Goal: Task Accomplishment & Management: Manage account settings

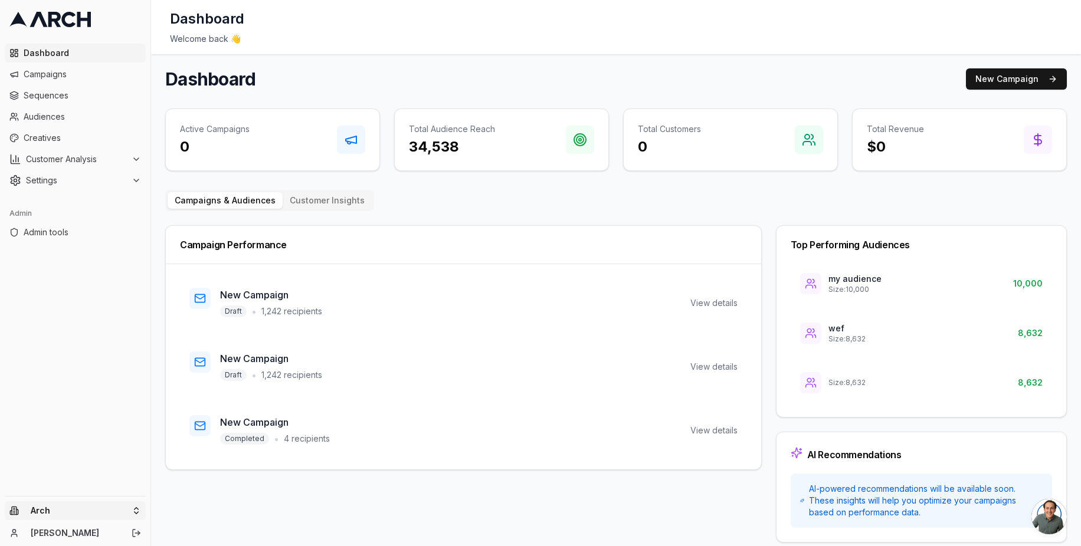
click at [110, 512] on html "Dashboard Campaigns Sequences Audiences Creatives Customer Analysis Settings Ad…" at bounding box center [540, 273] width 1081 height 546
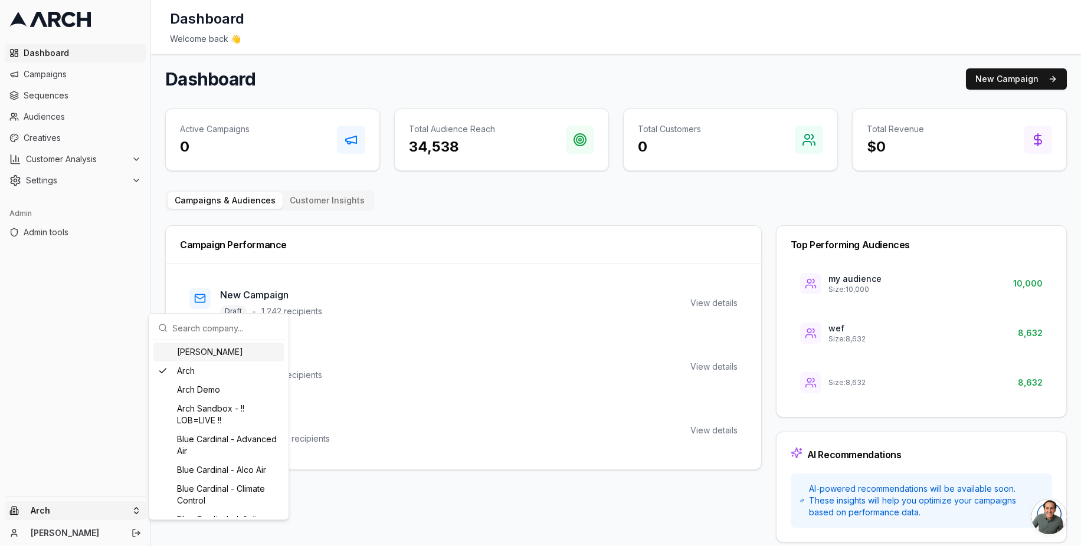
click at [202, 330] on input "text" at bounding box center [225, 328] width 107 height 24
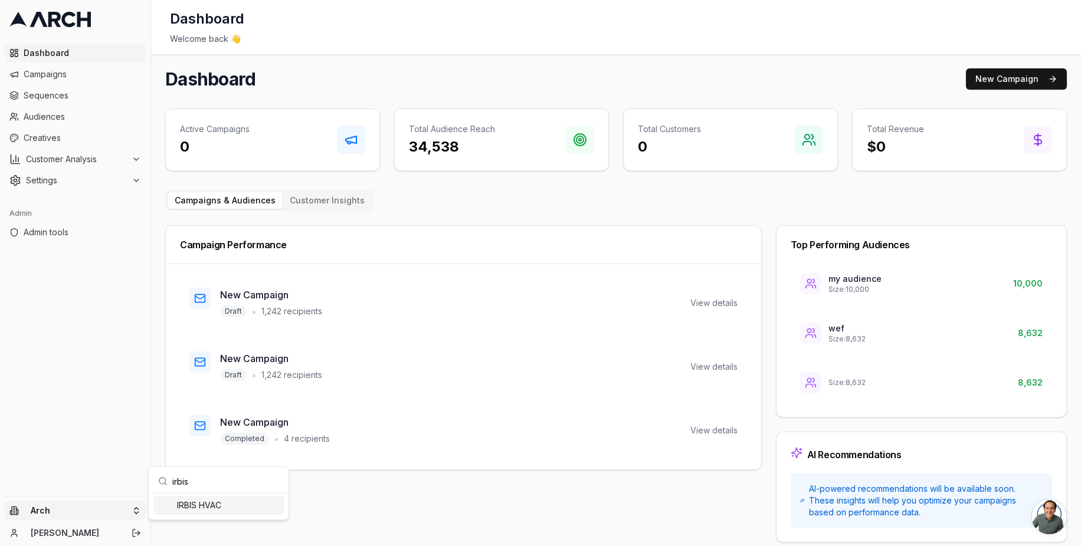
type input "irbis"
click at [205, 505] on div "IRBIS HVAC" at bounding box center [218, 505] width 130 height 19
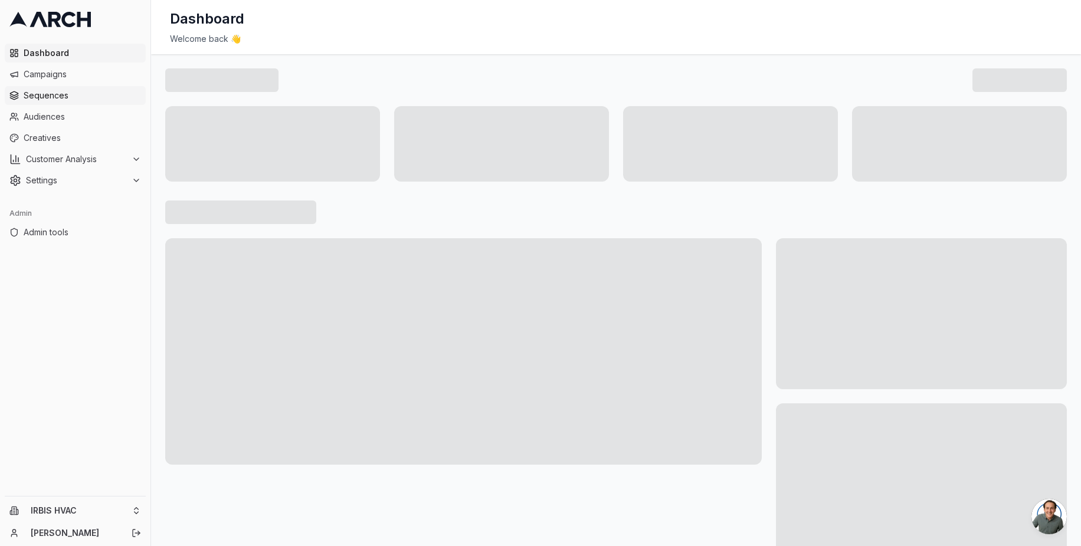
click at [86, 95] on span "Sequences" at bounding box center [82, 96] width 117 height 12
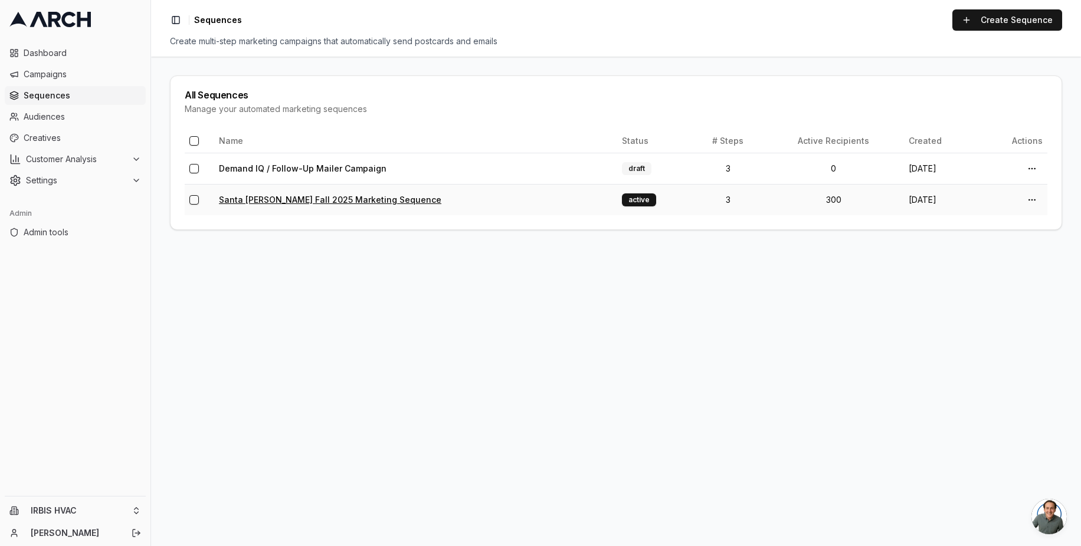
click at [316, 198] on link "Santa Clara Fall 2025 Marketing Sequence" at bounding box center [330, 200] width 222 height 10
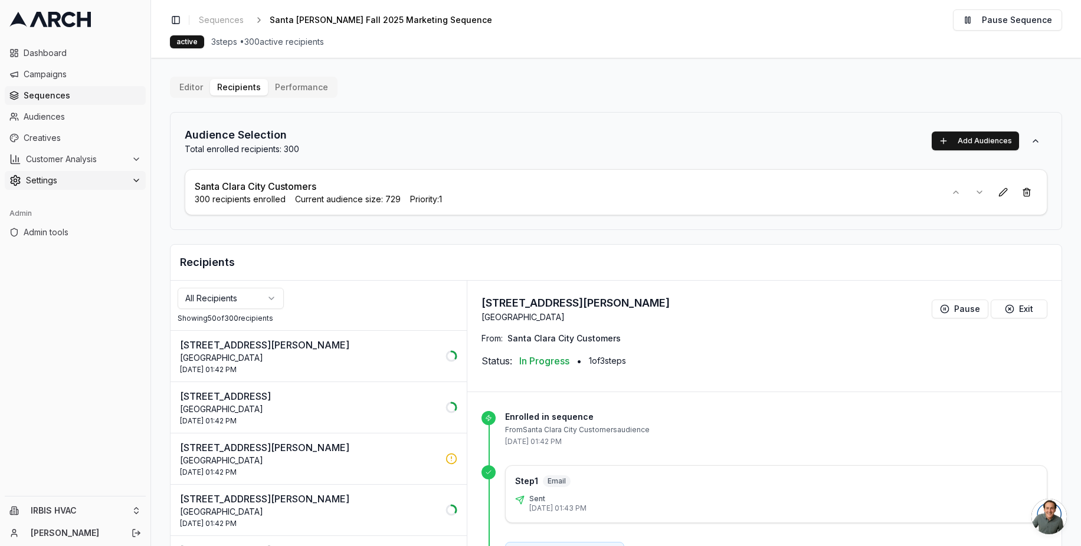
click at [78, 182] on span "Settings" at bounding box center [76, 181] width 101 height 12
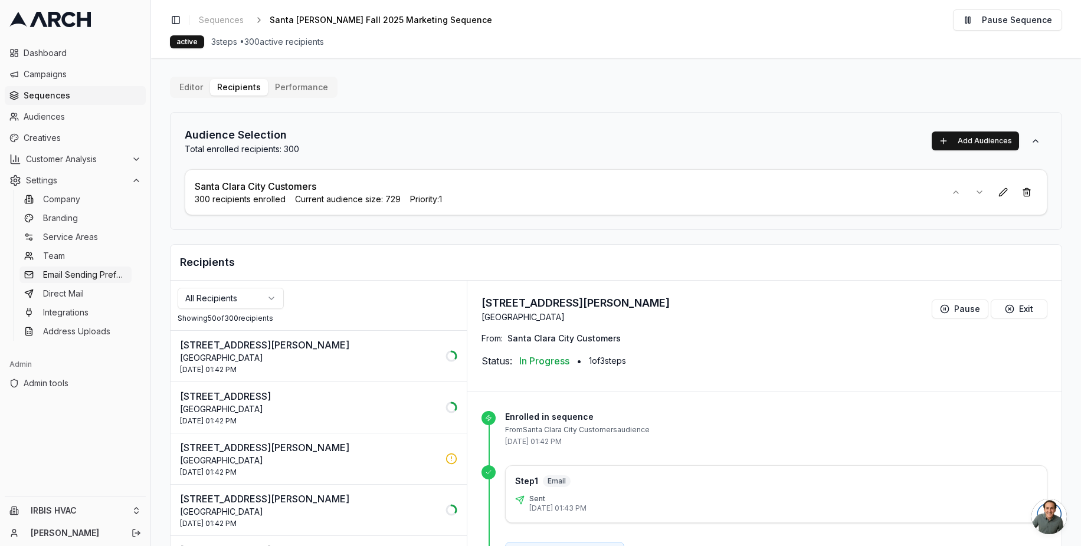
click at [104, 278] on span "Email Sending Preferences" at bounding box center [85, 275] width 84 height 12
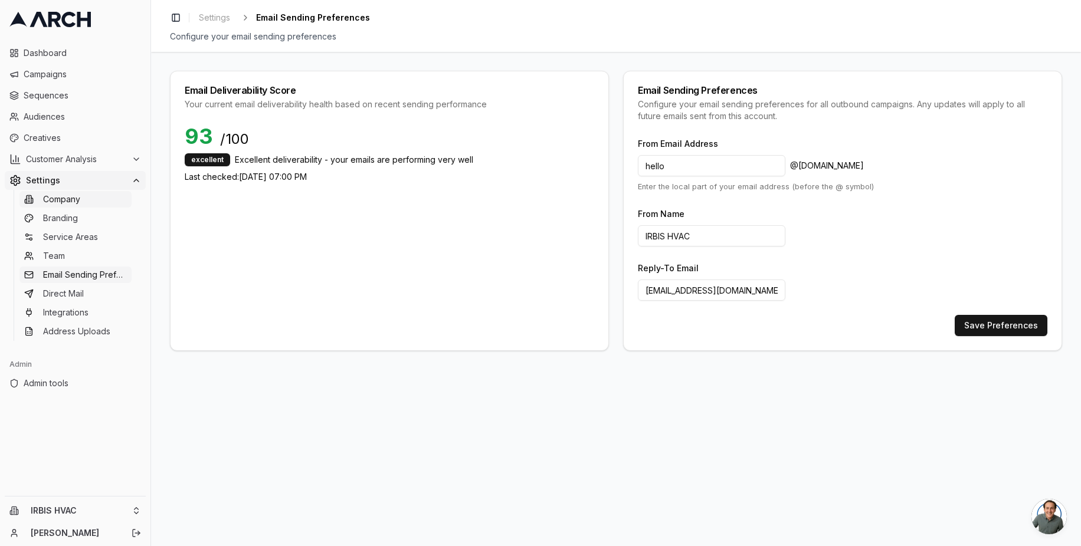
click at [85, 201] on link "Company" at bounding box center [75, 199] width 112 height 17
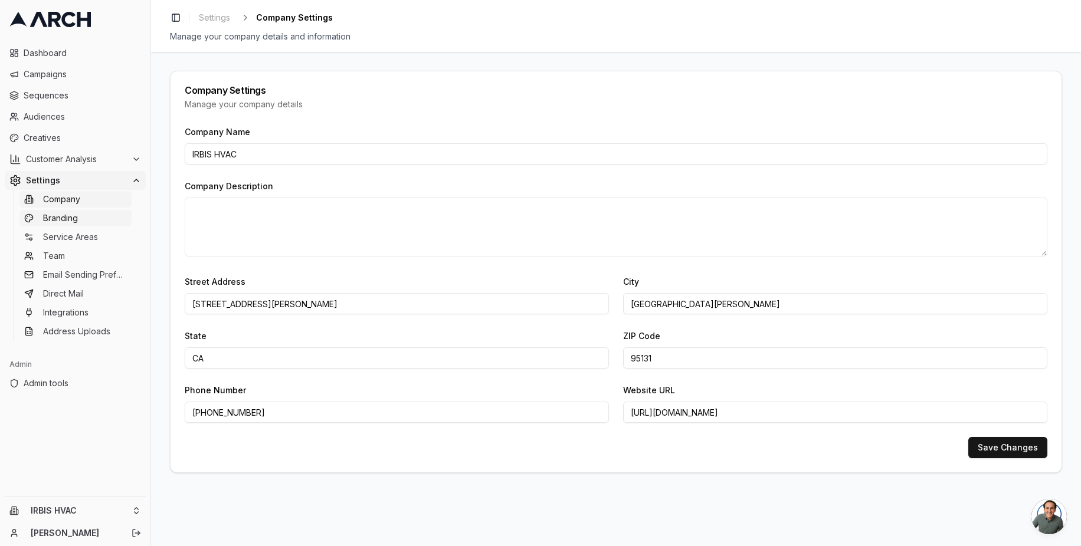
click at [84, 218] on link "Branding" at bounding box center [75, 218] width 112 height 17
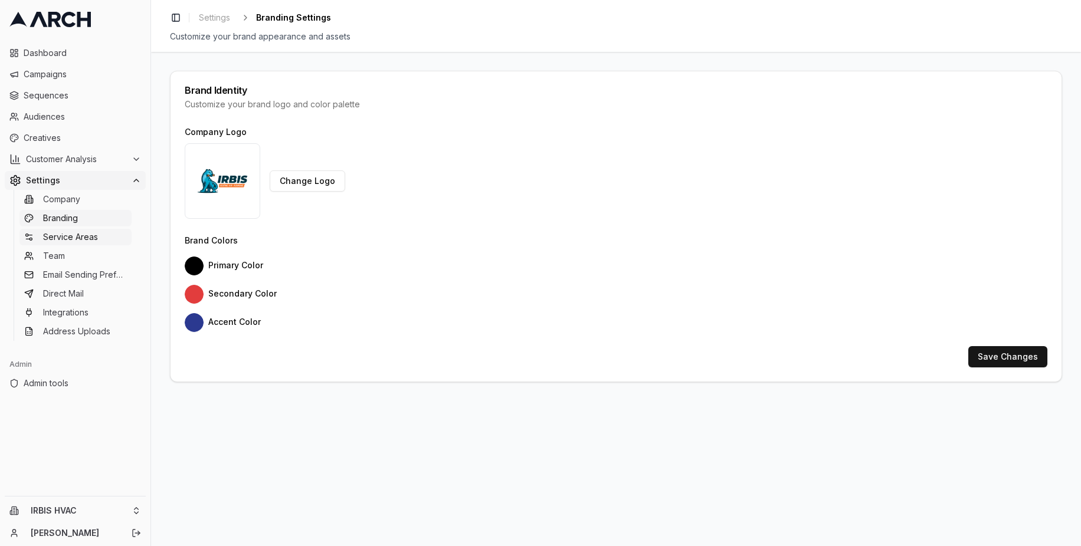
click at [84, 233] on span "Service Areas" at bounding box center [70, 237] width 55 height 12
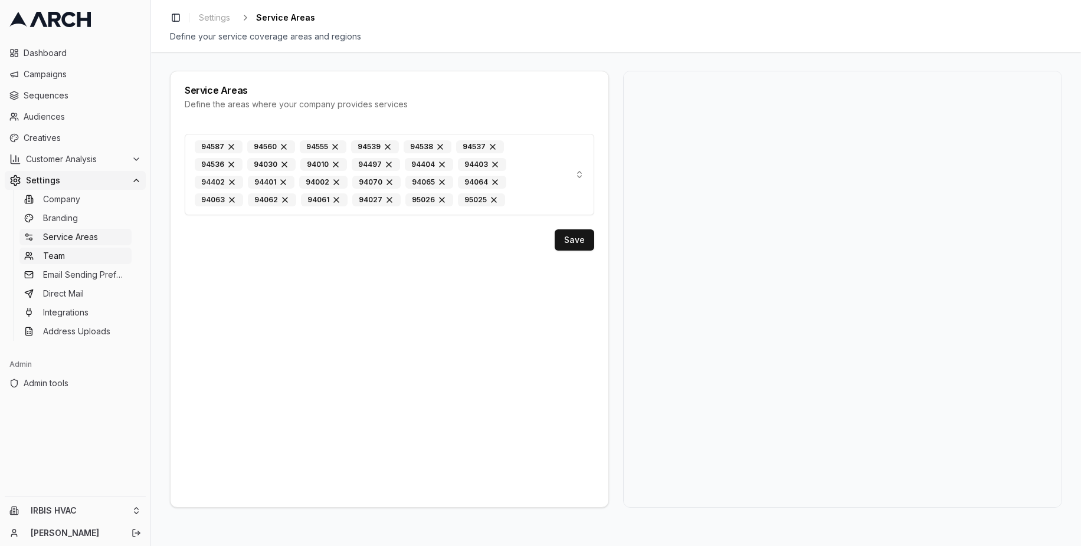
click at [86, 250] on link "Team" at bounding box center [75, 256] width 112 height 17
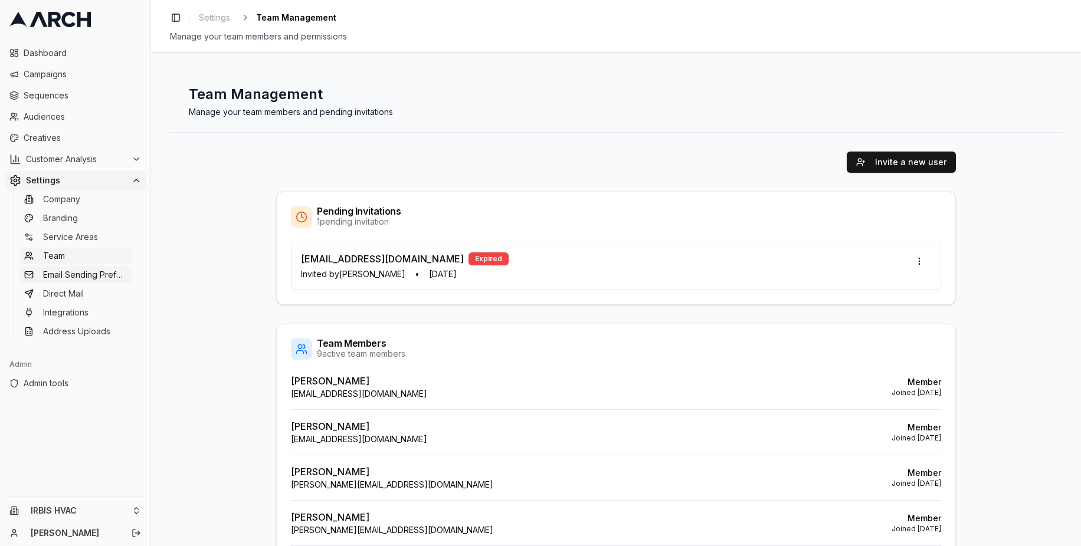
click at [92, 274] on span "Email Sending Preferences" at bounding box center [85, 275] width 84 height 12
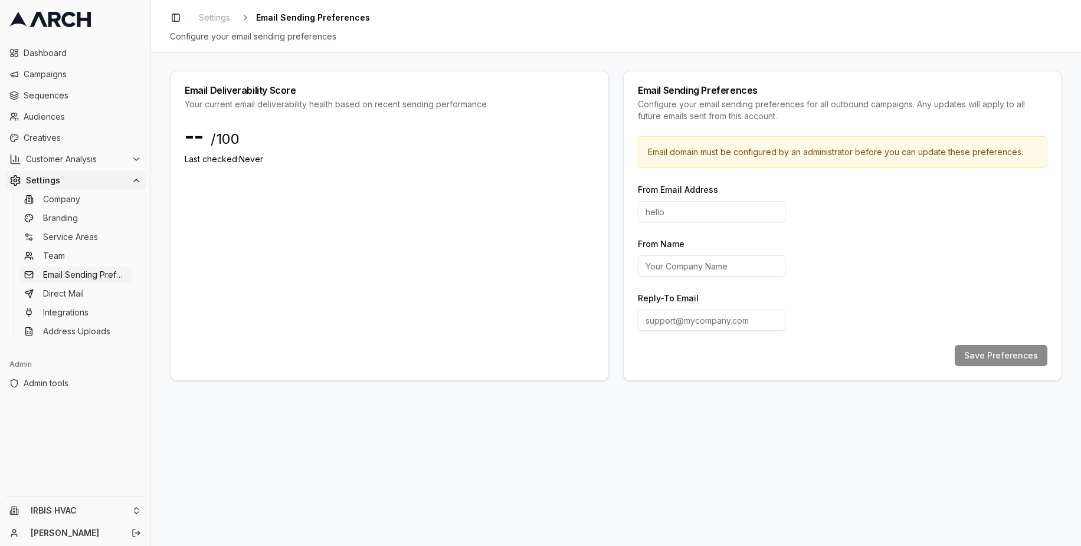
type input "hello"
type input "IRBIS HVAC"
type input "[EMAIL_ADDRESS][DOMAIN_NAME]"
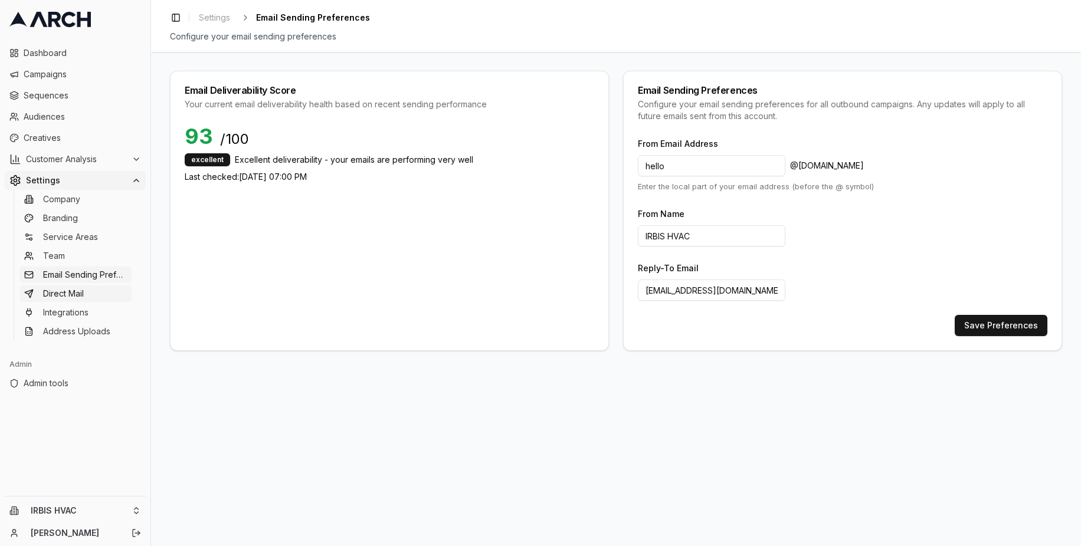
click at [93, 291] on link "Direct Mail" at bounding box center [75, 294] width 112 height 17
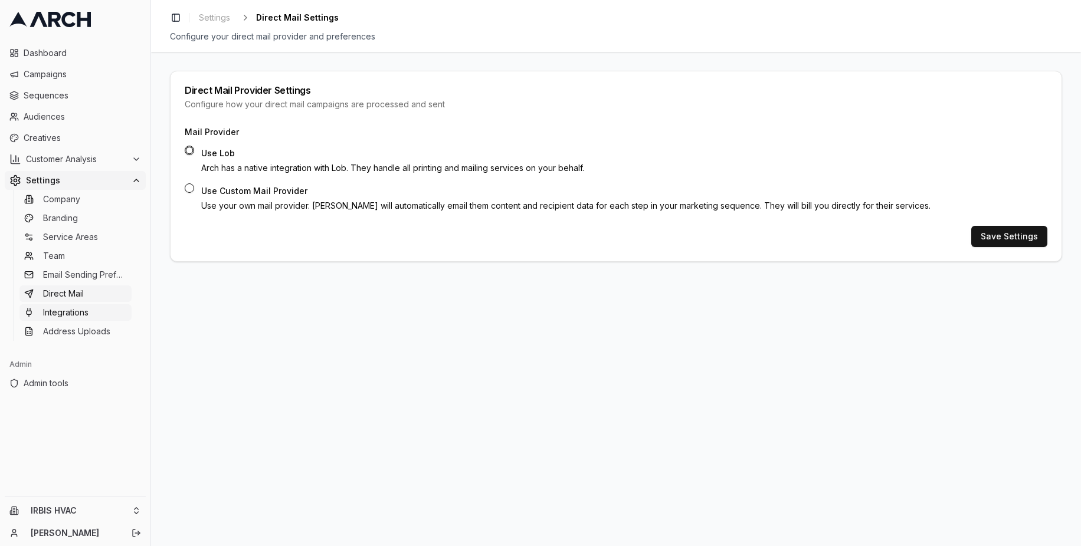
click at [90, 306] on link "Integrations" at bounding box center [75, 312] width 112 height 17
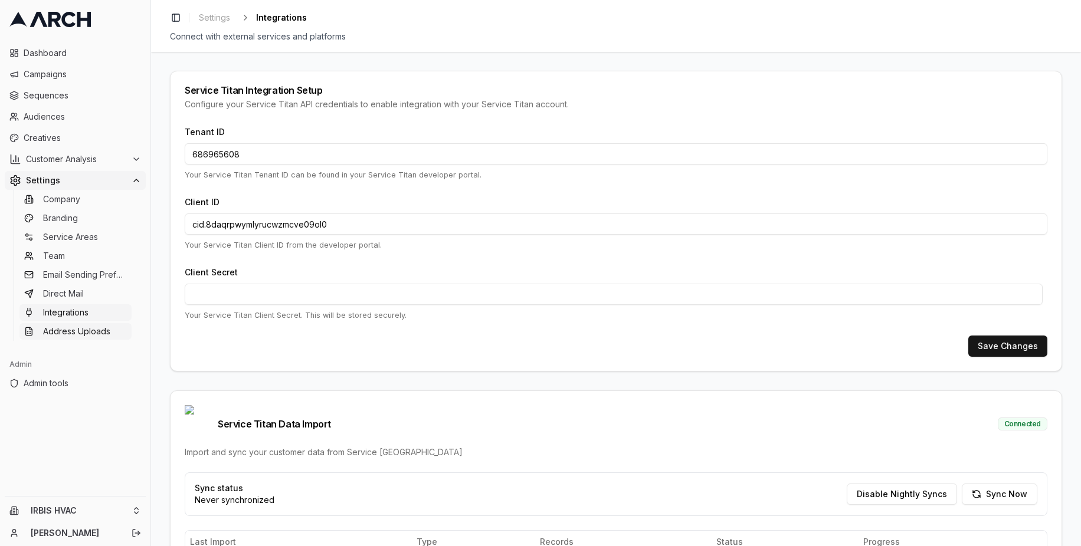
click at [96, 330] on span "Address Uploads" at bounding box center [76, 332] width 67 height 12
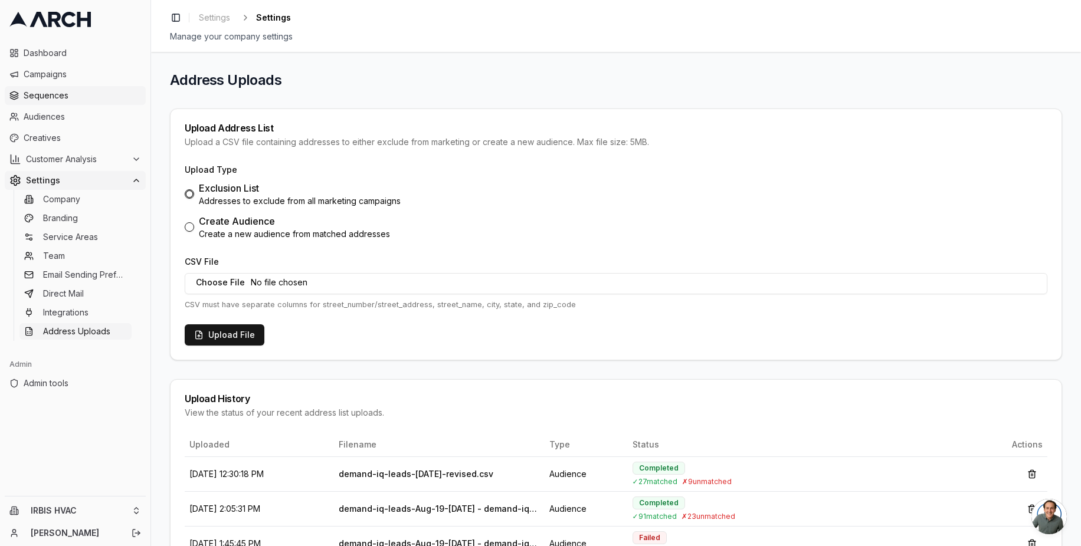
click at [100, 93] on span "Sequences" at bounding box center [82, 96] width 117 height 12
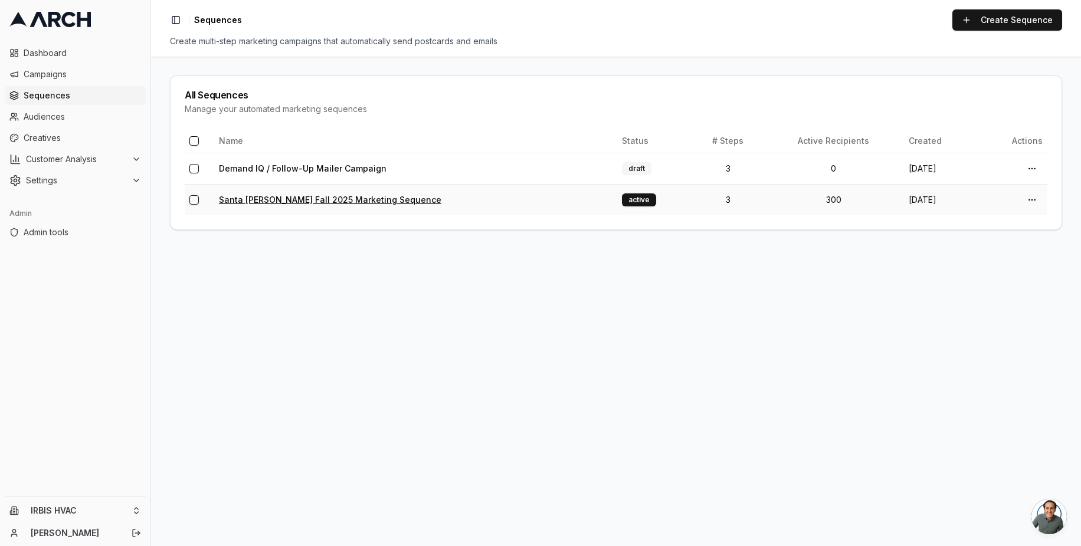
click at [331, 196] on link "Santa [PERSON_NAME] Fall 2025 Marketing Sequence" at bounding box center [330, 200] width 222 height 10
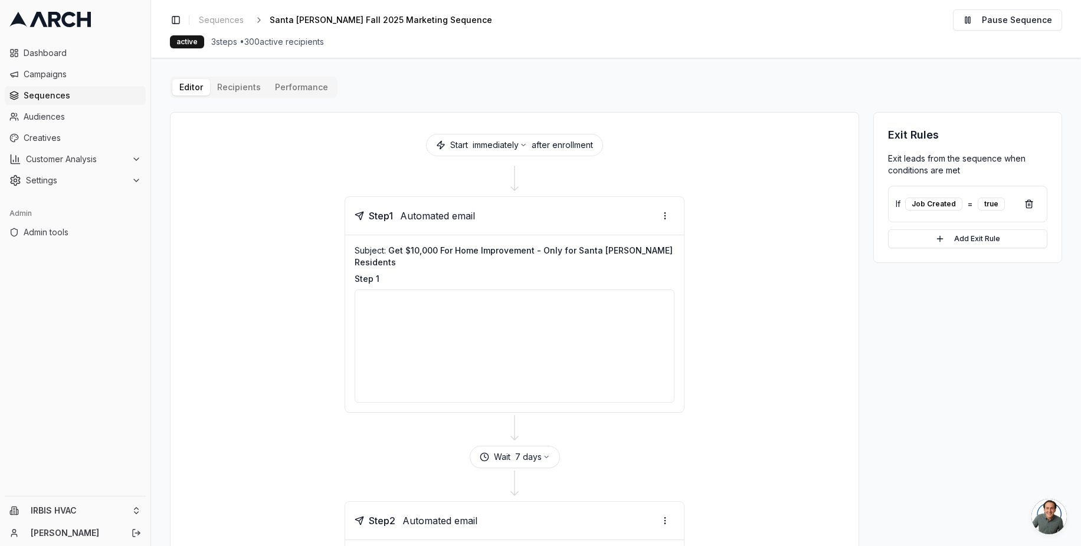
click at [302, 85] on button "Performance" at bounding box center [301, 87] width 67 height 17
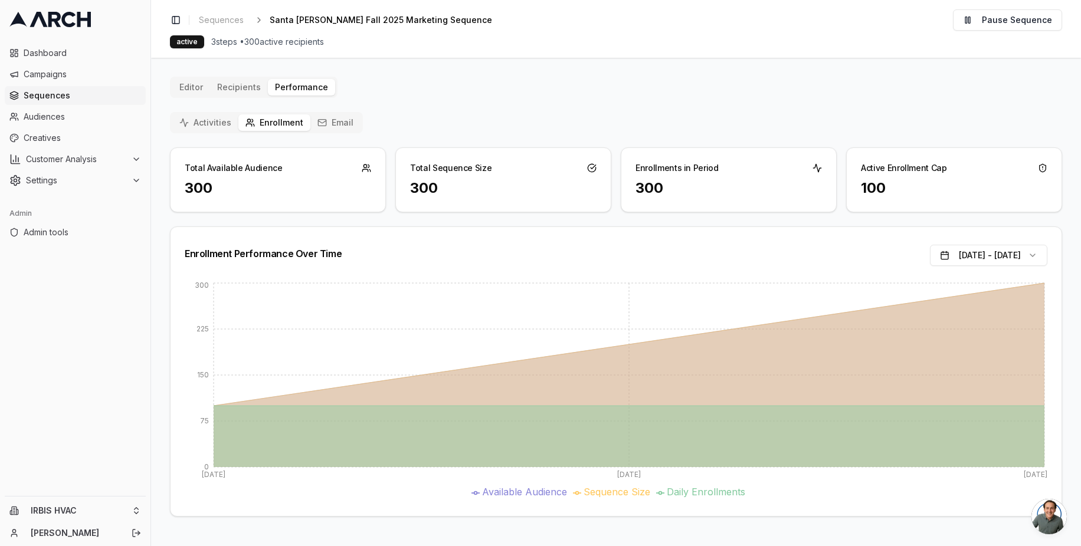
click at [342, 124] on button "Email" at bounding box center [335, 122] width 50 height 17
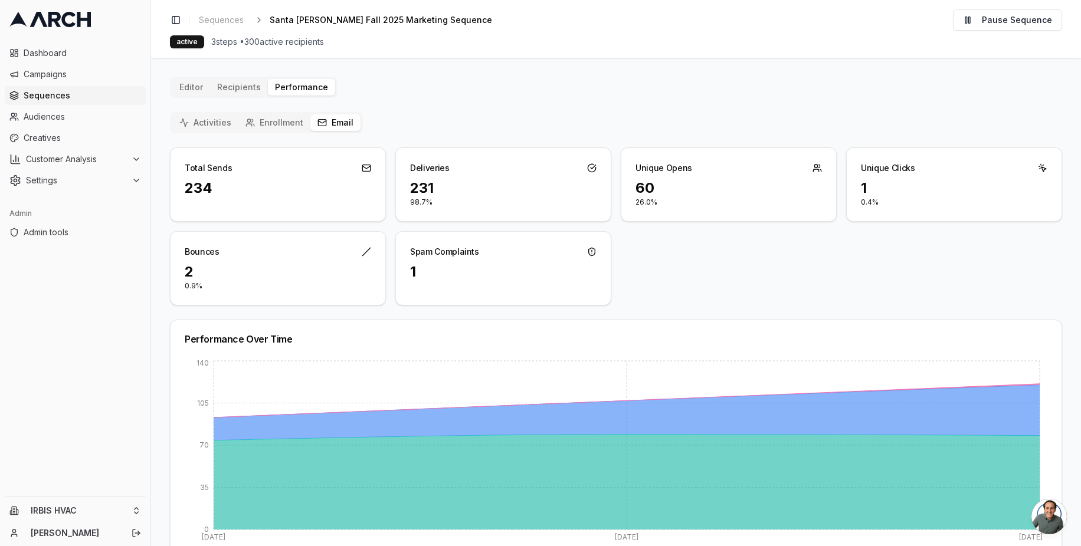
click at [631, 257] on div "Total Sends 234 Deliveries 231 98.7% Unique Opens 60 26.0% Unique Clicks 1 0.4%…" at bounding box center [616, 226] width 892 height 158
click at [591, 251] on icon at bounding box center [591, 251] width 9 height 9
click at [588, 252] on icon at bounding box center [591, 251] width 9 height 9
click at [592, 169] on icon at bounding box center [592, 168] width 8 height 8
click at [366, 169] on icon at bounding box center [366, 167] width 9 height 9
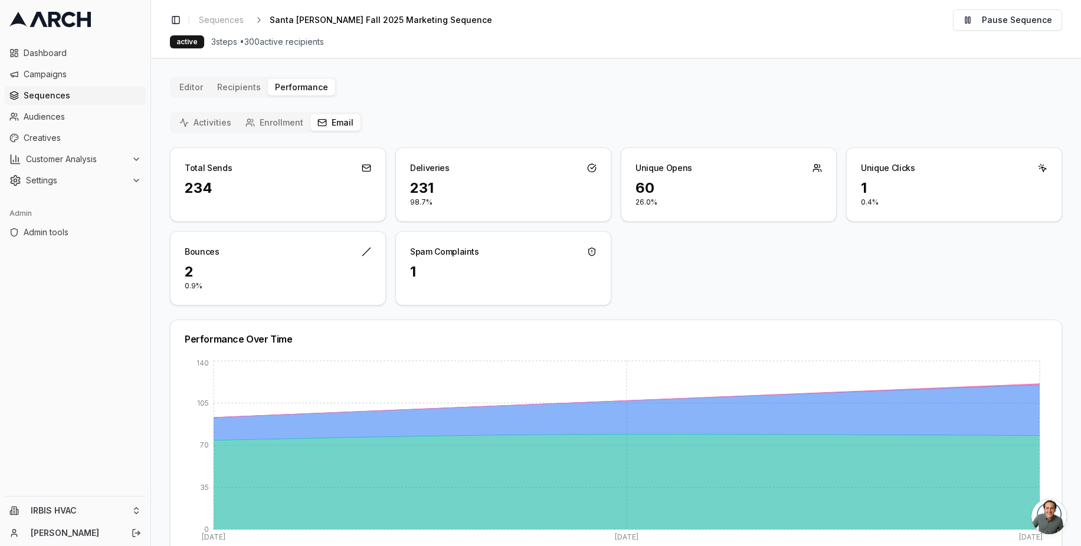
click at [365, 250] on icon at bounding box center [366, 251] width 9 height 9
click at [590, 250] on icon at bounding box center [591, 251] width 9 height 9
click at [591, 165] on icon at bounding box center [591, 167] width 9 height 9
click at [814, 171] on icon at bounding box center [816, 167] width 9 height 9
click at [1038, 168] on icon at bounding box center [1042, 167] width 9 height 9
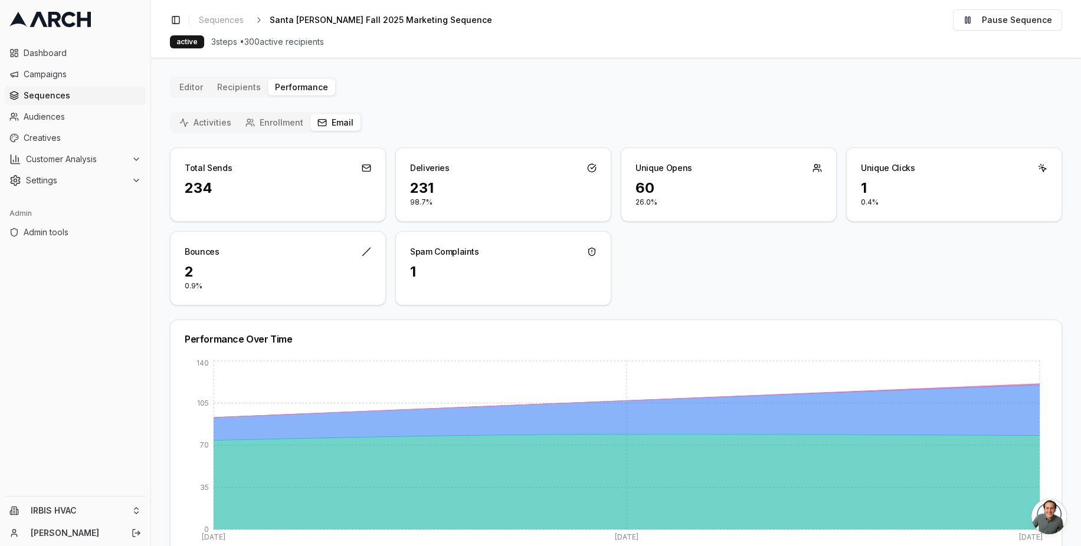
click at [363, 167] on icon at bounding box center [366, 167] width 8 height 2
click at [366, 250] on icon at bounding box center [366, 252] width 8 height 8
click at [592, 251] on icon at bounding box center [591, 251] width 9 height 9
click at [365, 168] on icon at bounding box center [366, 167] width 9 height 9
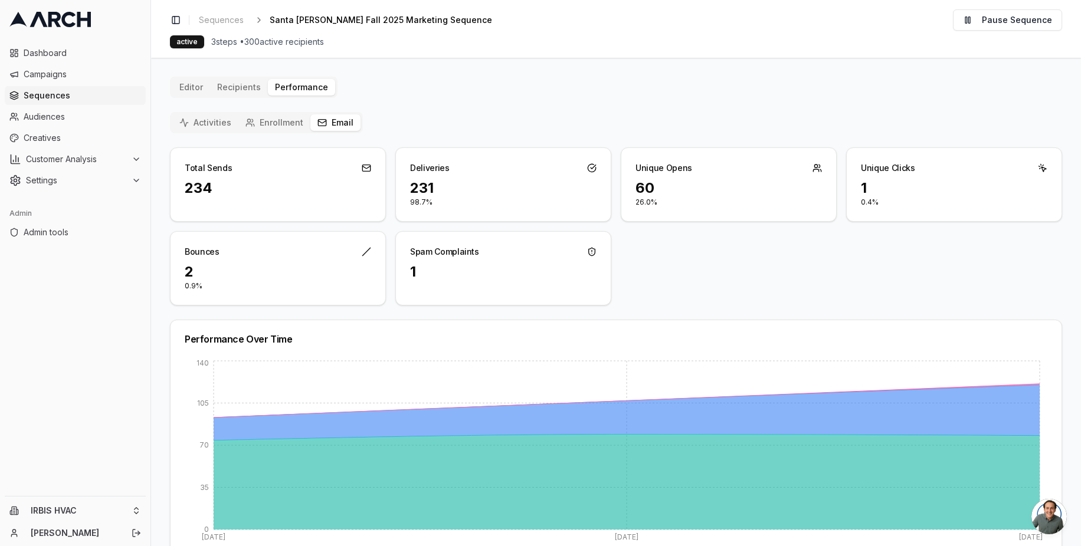
click at [589, 168] on icon at bounding box center [591, 167] width 9 height 9
click at [815, 168] on icon at bounding box center [816, 167] width 9 height 9
click at [1041, 168] on icon at bounding box center [1043, 169] width 5 height 5
click at [592, 254] on icon at bounding box center [592, 254] width 0 height 0
click at [365, 251] on icon at bounding box center [366, 251] width 9 height 9
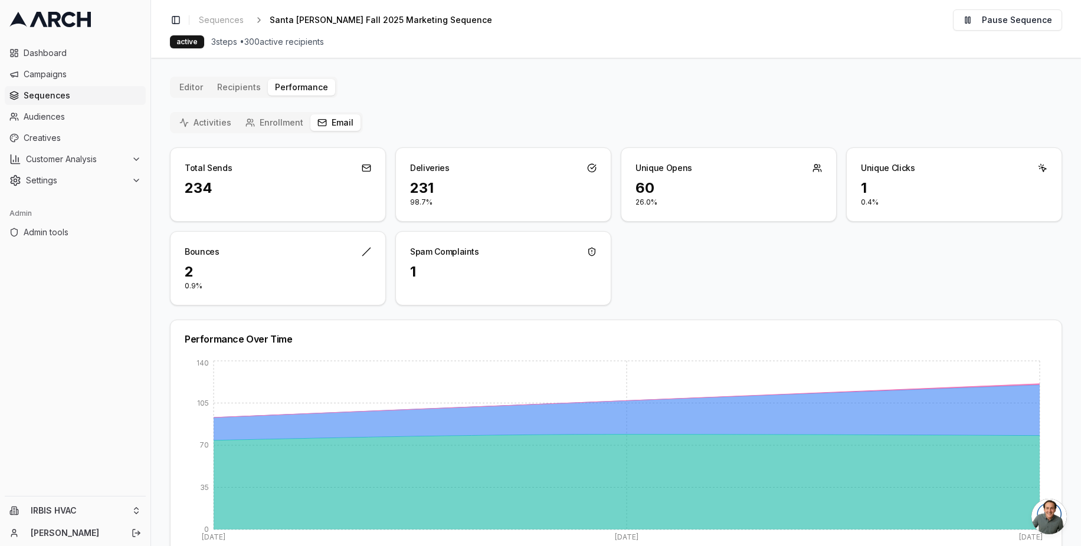
click at [366, 168] on icon at bounding box center [366, 167] width 8 height 2
click at [589, 165] on icon at bounding box center [591, 167] width 9 height 9
click at [813, 169] on icon at bounding box center [816, 167] width 9 height 9
click at [1041, 168] on icon at bounding box center [1043, 169] width 5 height 5
click at [782, 245] on div "Total Sends 234 Deliveries 231 98.7% Unique Opens 60 26.0% Unique Clicks 1 0.4%…" at bounding box center [616, 226] width 892 height 158
